Goal: Information Seeking & Learning: Check status

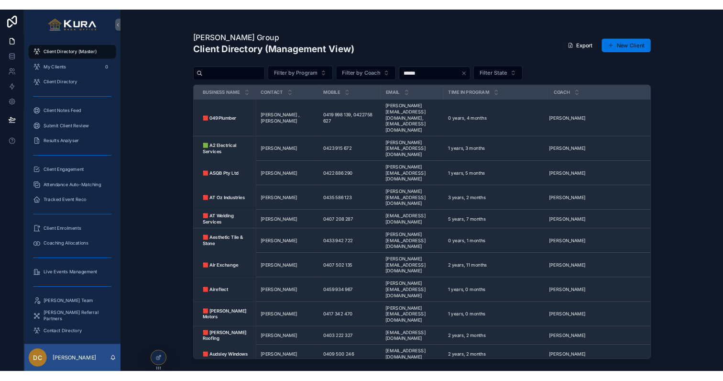
scroll to position [1, 0]
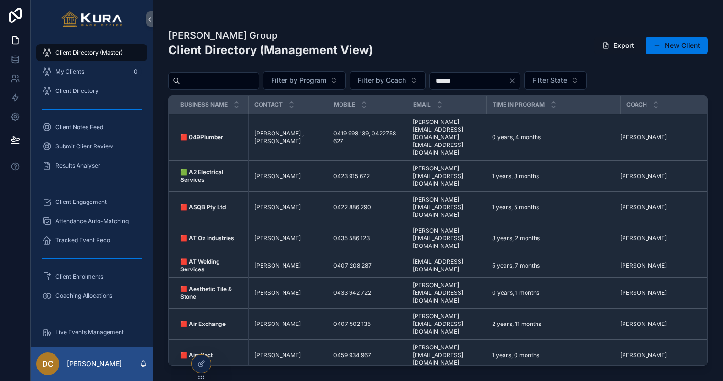
click at [99, 237] on span "Tracked Event Reco" at bounding box center [82, 240] width 55 height 8
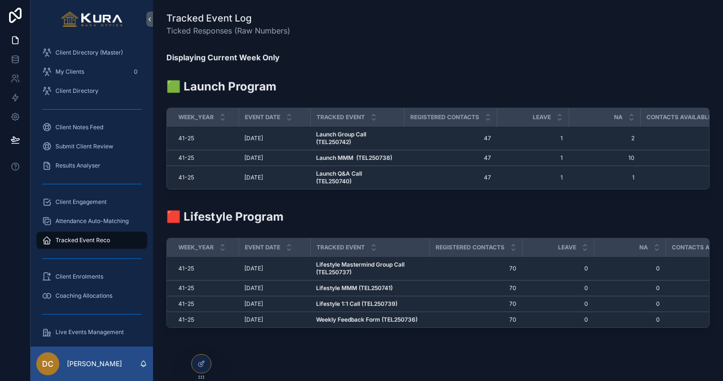
click at [96, 207] on div "Client Engagement" at bounding box center [91, 201] width 99 height 15
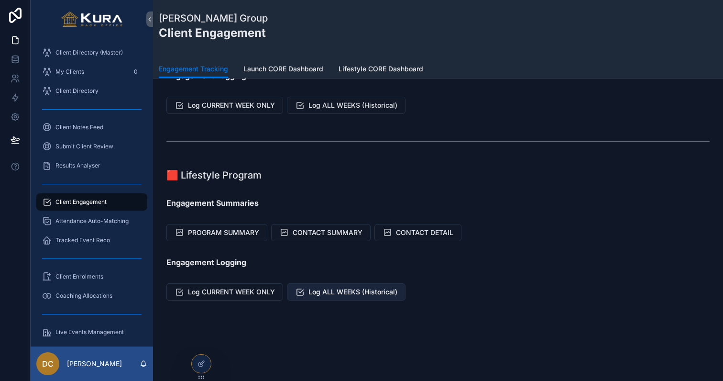
scroll to position [108, 0]
click at [355, 296] on button "Log ALL WEEKS (Historical)" at bounding box center [346, 291] width 119 height 17
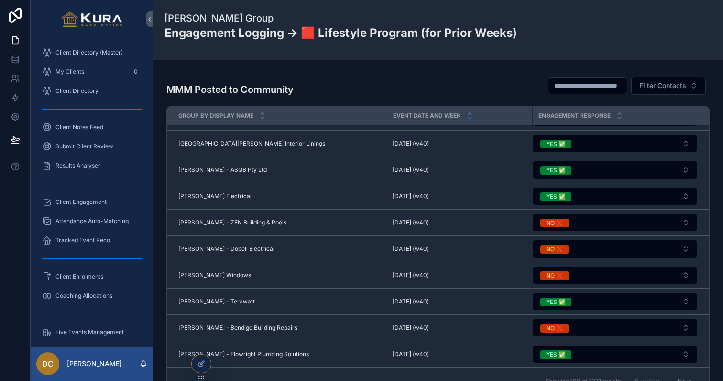
scroll to position [391, 0]
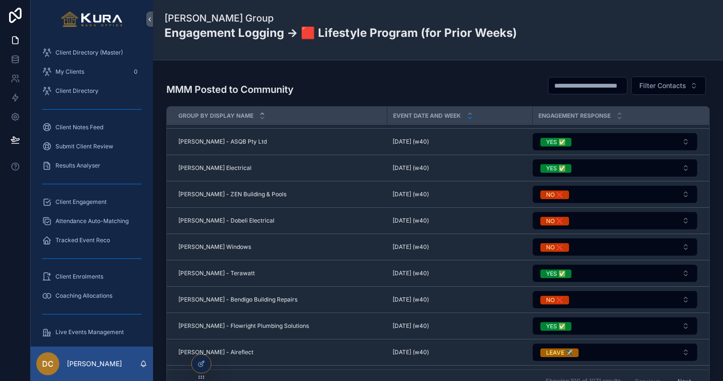
click at [262, 113] on icon "scrollable content" at bounding box center [262, 113] width 3 height 1
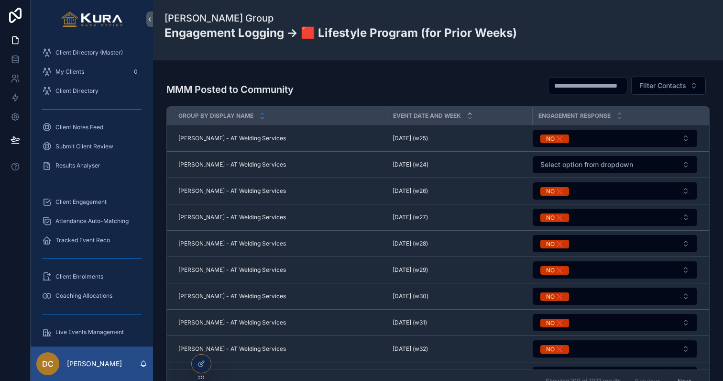
click at [470, 113] on icon "scrollable content" at bounding box center [469, 113] width 3 height 1
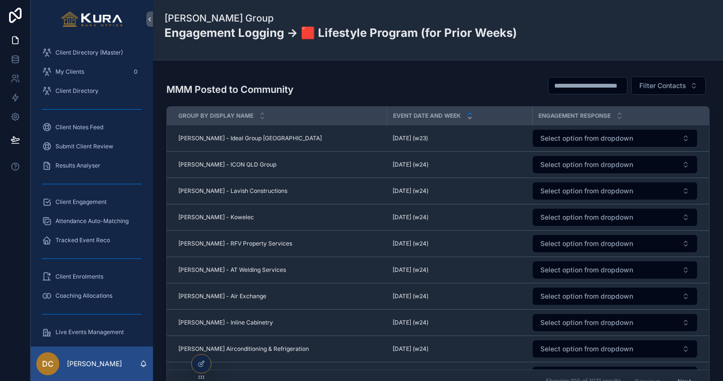
click at [470, 119] on icon "scrollable content" at bounding box center [470, 118] width 6 height 6
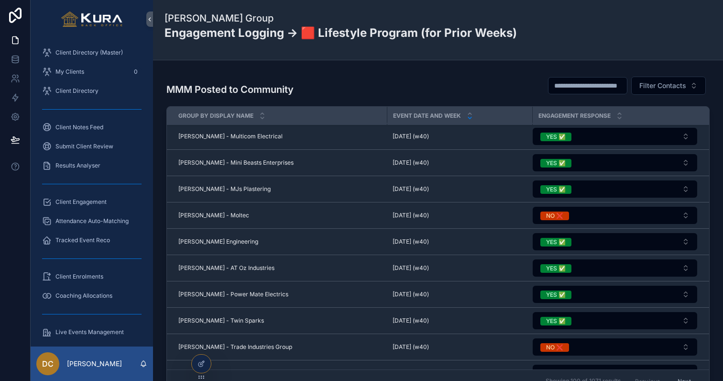
scroll to position [85, 0]
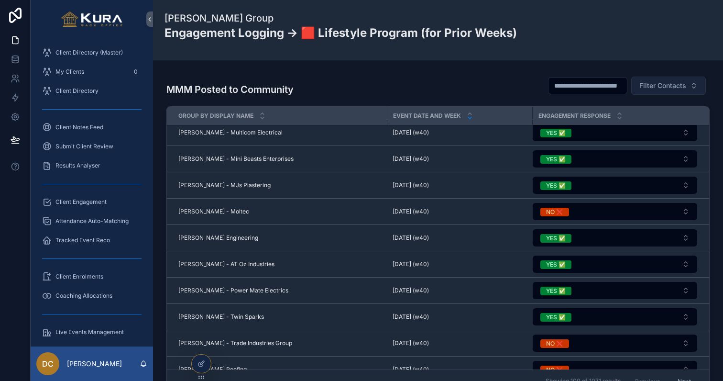
click at [656, 87] on span "Filter Contacts" at bounding box center [662, 86] width 47 height 10
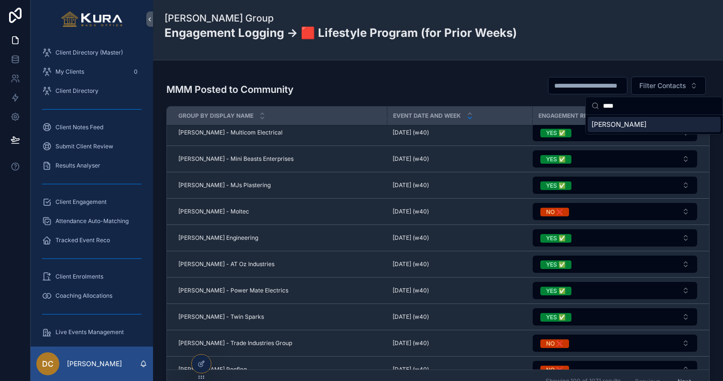
type input "****"
click at [635, 124] on span "[PERSON_NAME]" at bounding box center [618, 125] width 55 height 10
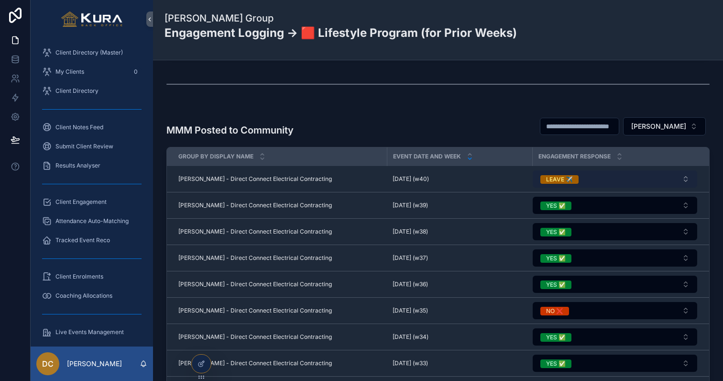
scroll to position [1161, 0]
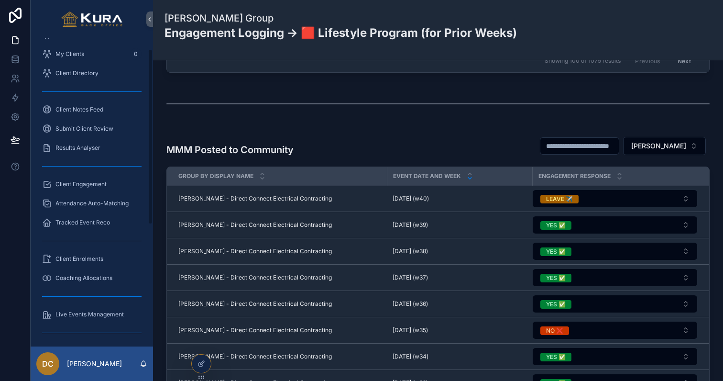
click at [88, 232] on div "scrollable content" at bounding box center [92, 240] width 122 height 17
click at [89, 220] on span "Tracked Event Reco" at bounding box center [82, 222] width 55 height 8
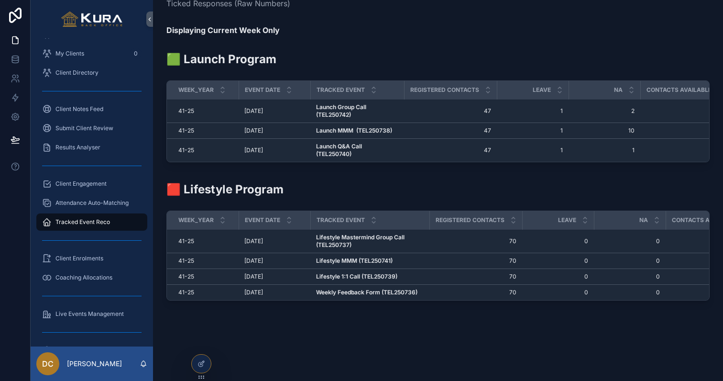
scroll to position [28, 0]
